Goal: Information Seeking & Learning: Learn about a topic

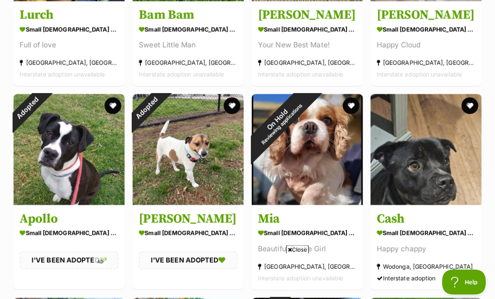
scroll to position [895, 0]
click at [307, 149] on div "On Hold Reviewing applications" at bounding box center [279, 121] width 55 height 55
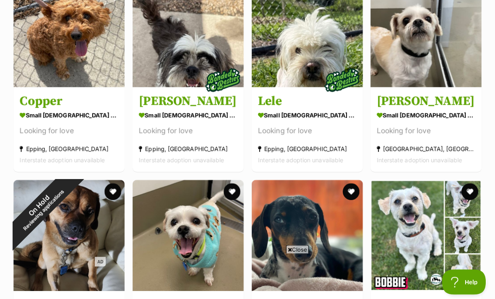
scroll to position [1421, 0]
click at [449, 58] on img at bounding box center [425, 31] width 111 height 111
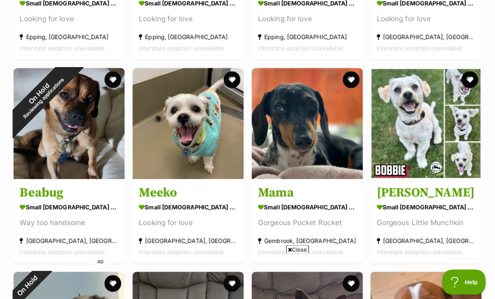
scroll to position [1531, 0]
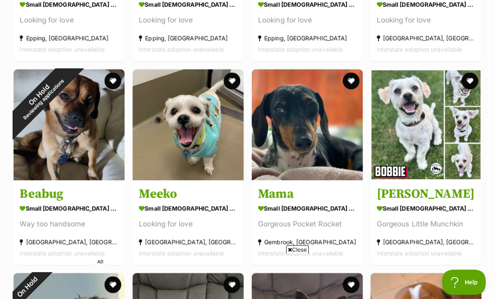
click at [210, 130] on img at bounding box center [188, 124] width 111 height 111
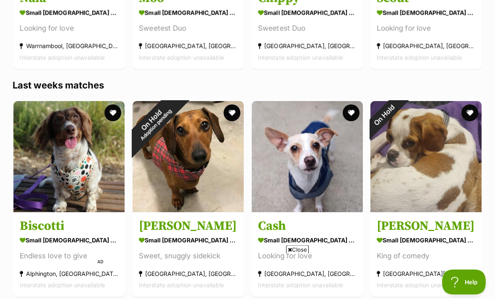
scroll to position [1931, 0]
click at [74, 173] on img at bounding box center [68, 156] width 111 height 111
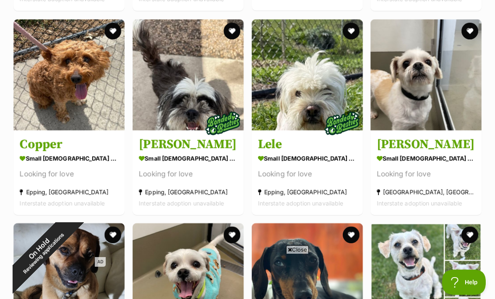
scroll to position [1377, 0]
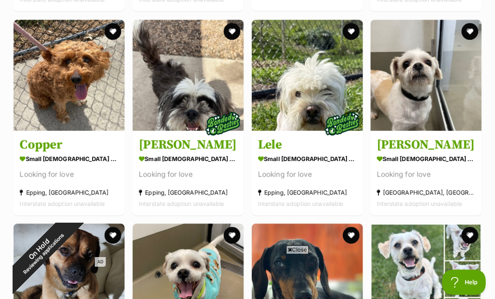
click at [443, 210] on link "Milo small male Dog Looking for love Keysborough, VIC Interstate adoption unava…" at bounding box center [425, 172] width 111 height 85
click at [294, 99] on img at bounding box center [307, 75] width 111 height 111
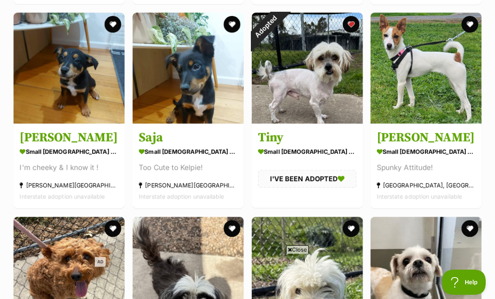
scroll to position [1180, 0]
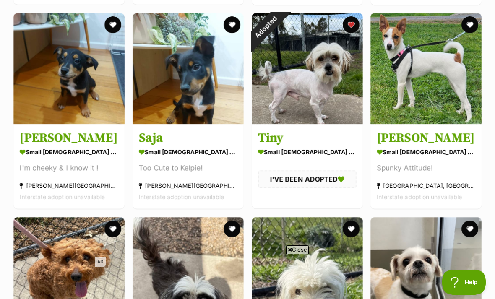
click at [443, 79] on img at bounding box center [425, 68] width 111 height 111
click at [444, 97] on img at bounding box center [425, 68] width 111 height 111
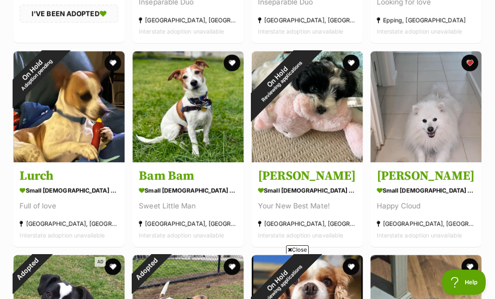
scroll to position [733, 0]
click at [445, 116] on img at bounding box center [425, 107] width 111 height 111
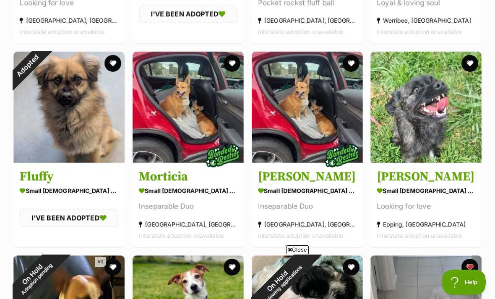
scroll to position [529, 0]
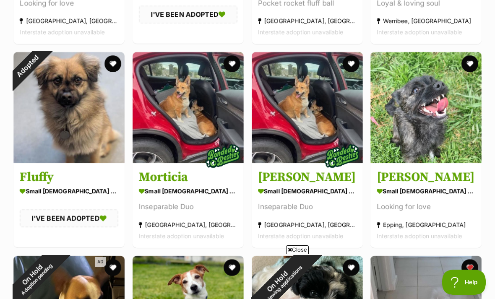
click at [452, 124] on img at bounding box center [425, 107] width 111 height 111
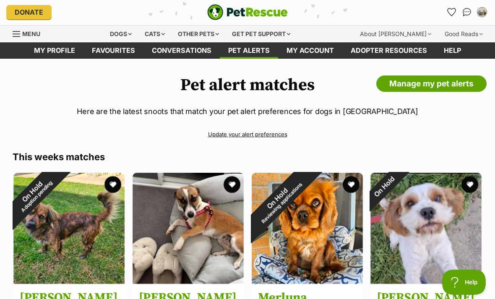
scroll to position [0, 0]
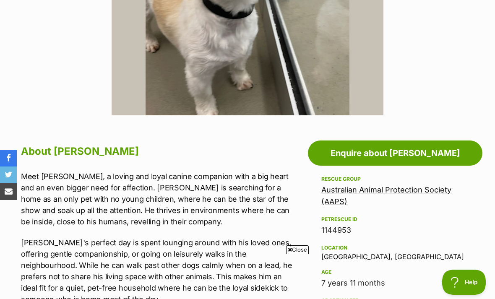
scroll to position [326, 0]
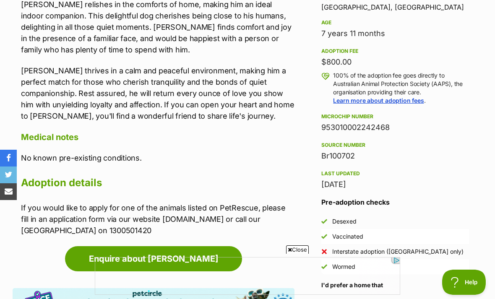
scroll to position [580, 0]
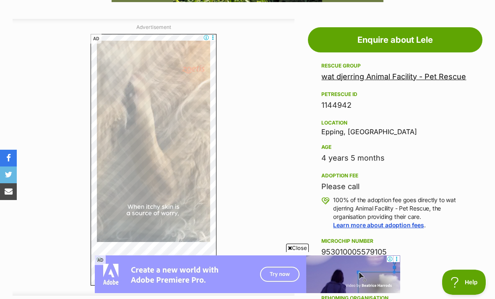
scroll to position [442, 0]
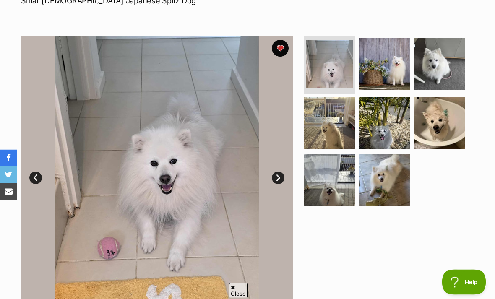
scroll to position [89, 0]
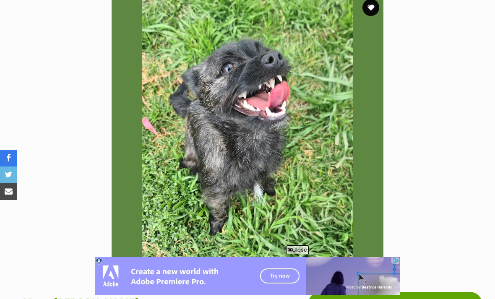
scroll to position [178, 0]
